Goal: Transaction & Acquisition: Purchase product/service

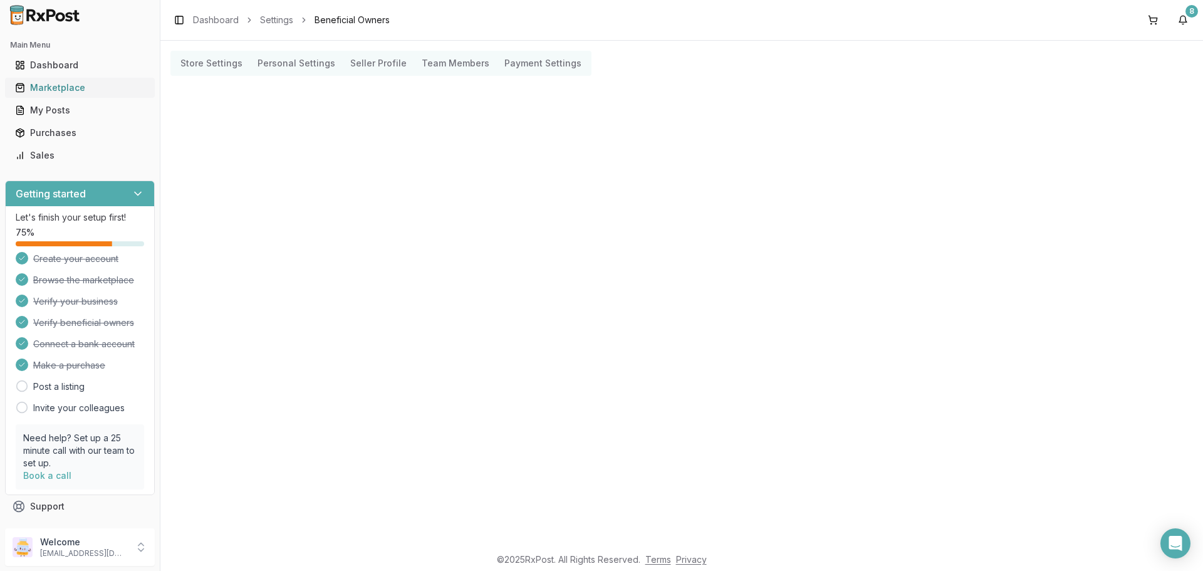
click at [70, 91] on div "Marketplace" at bounding box center [80, 87] width 130 height 13
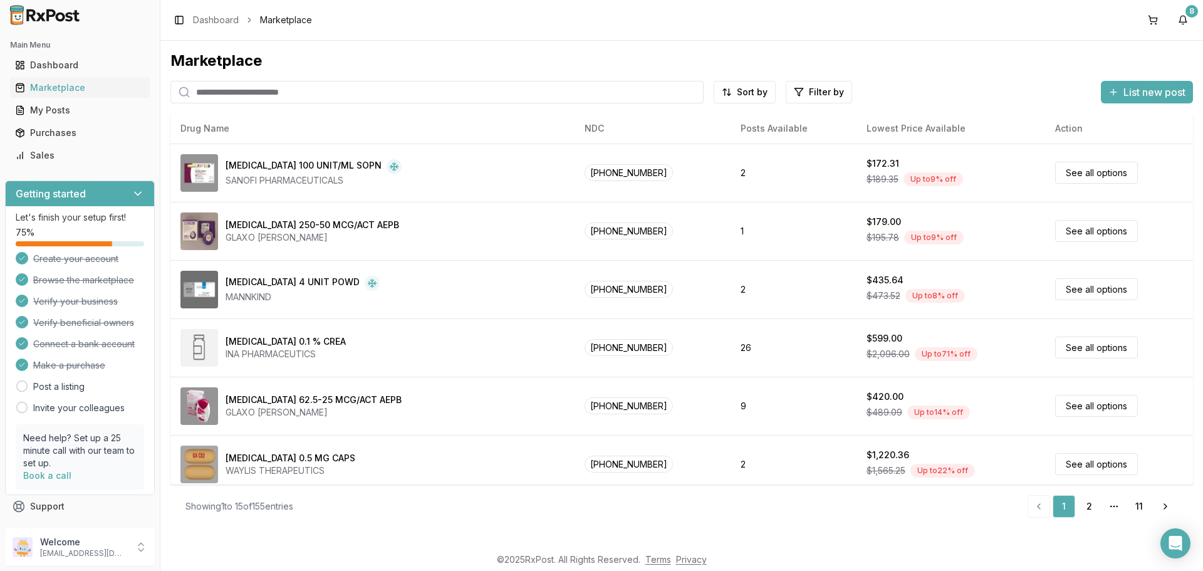
click at [353, 90] on input "search" at bounding box center [436, 92] width 533 height 23
type input "****"
